Goal: Consume media (video, audio)

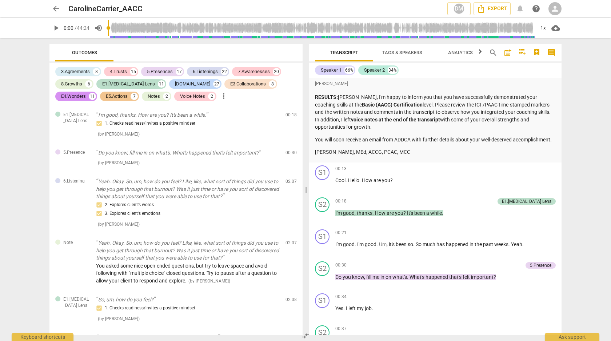
click at [55, 25] on span "play_arrow" at bounding box center [56, 28] width 9 height 9
click at [57, 25] on span "pause" at bounding box center [56, 28] width 9 height 9
click at [58, 28] on span "play_arrow" at bounding box center [56, 28] width 9 height 9
click at [58, 29] on span "pause" at bounding box center [56, 28] width 9 height 9
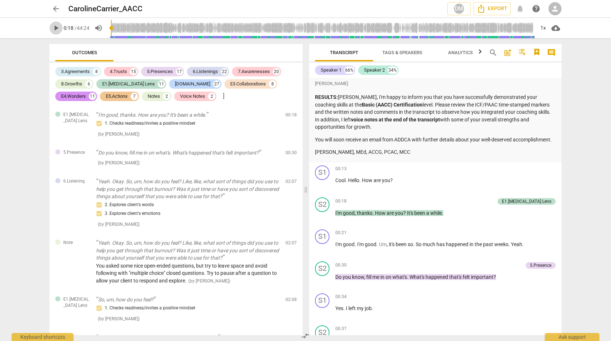
click at [55, 26] on span "play_arrow" at bounding box center [56, 28] width 9 height 9
click at [56, 24] on span "play_arrow" at bounding box center [56, 28] width 9 height 9
click at [57, 28] on span "pause" at bounding box center [56, 28] width 9 height 9
type input "22"
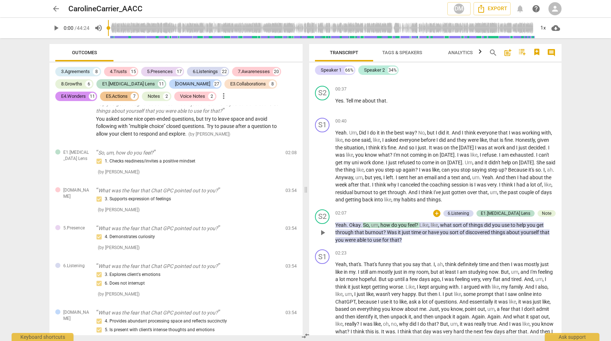
scroll to position [241, 0]
click at [440, 216] on div "+" at bounding box center [436, 212] width 7 height 7
click at [456, 218] on div at bounding box center [455, 220] width 6 height 6
drag, startPoint x: 558, startPoint y: 92, endPoint x: 536, endPoint y: 116, distance: 33.2
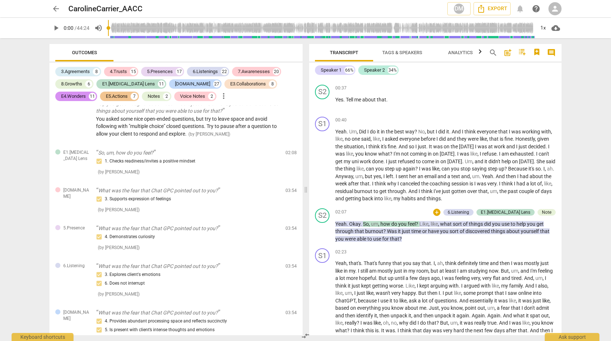
click at [557, 105] on div at bounding box center [305, 170] width 611 height 341
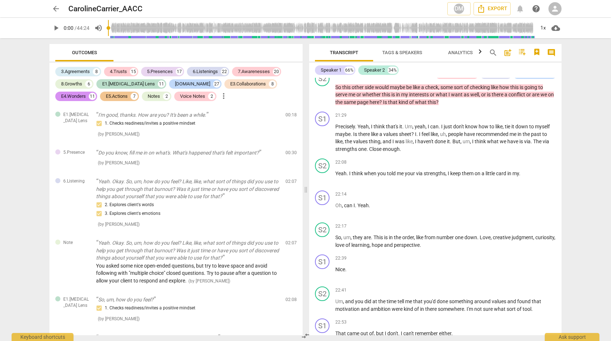
scroll to position [2764, 0]
click at [53, 27] on span "play_arrow" at bounding box center [56, 28] width 9 height 9
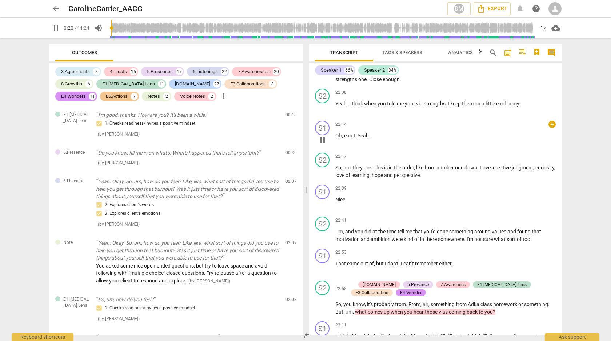
scroll to position [140, 0]
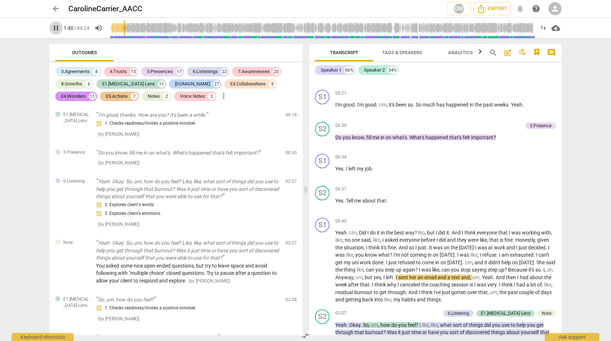
click at [59, 29] on span "pause" at bounding box center [56, 28] width 9 height 9
type input "101"
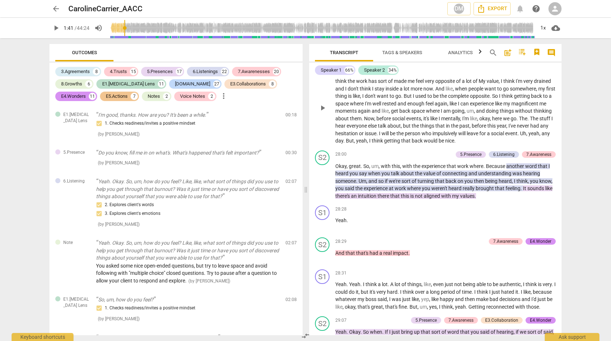
scroll to position [3574, 0]
